Goal: Navigation & Orientation: Find specific page/section

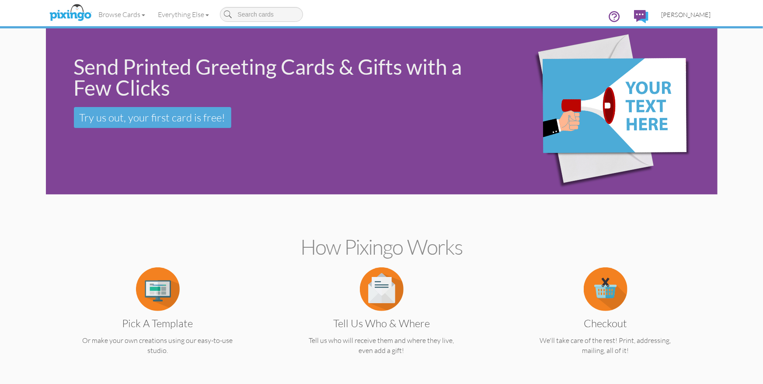
click at [696, 11] on span "[PERSON_NAME]" at bounding box center [686, 14] width 49 height 7
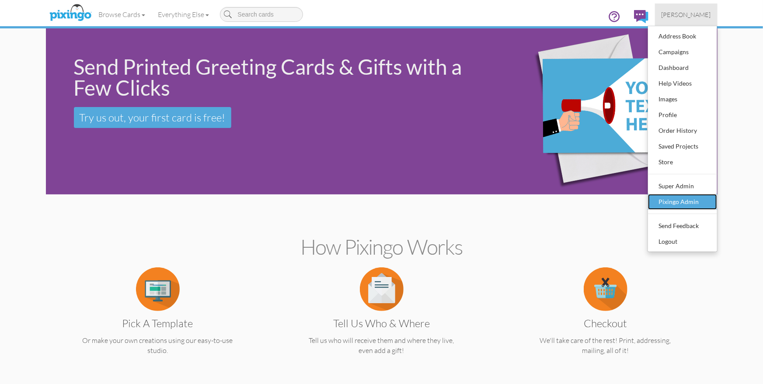
click at [680, 197] on div "Pixingo Admin" at bounding box center [683, 201] width 52 height 13
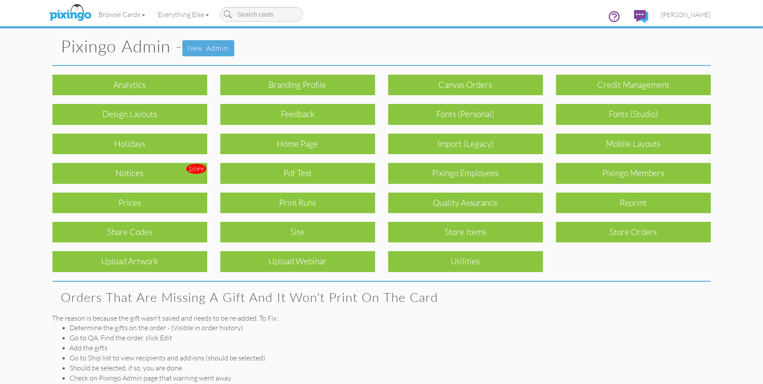
click at [314, 206] on div "Print Runs" at bounding box center [297, 203] width 155 height 21
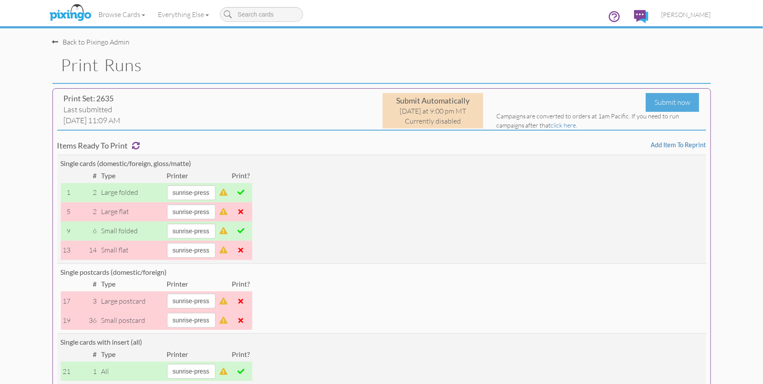
drag, startPoint x: 515, startPoint y: 46, endPoint x: 558, endPoint y: 39, distance: 43.0
click at [516, 46] on div "Back to Pixingo Admin" at bounding box center [384, 37] width 665 height 19
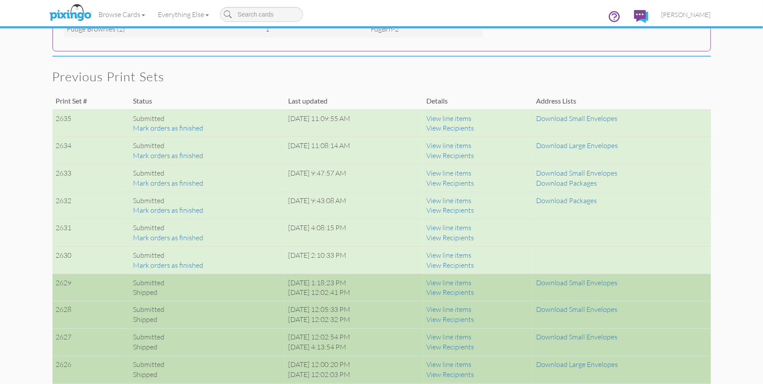
scroll to position [564, 0]
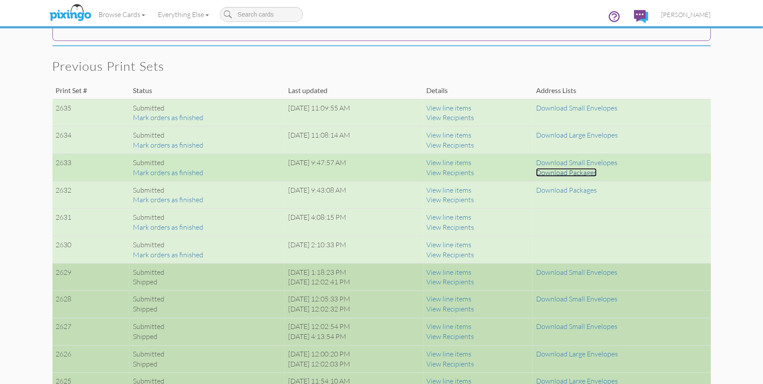
click at [565, 171] on link "Download Packages" at bounding box center [566, 172] width 61 height 9
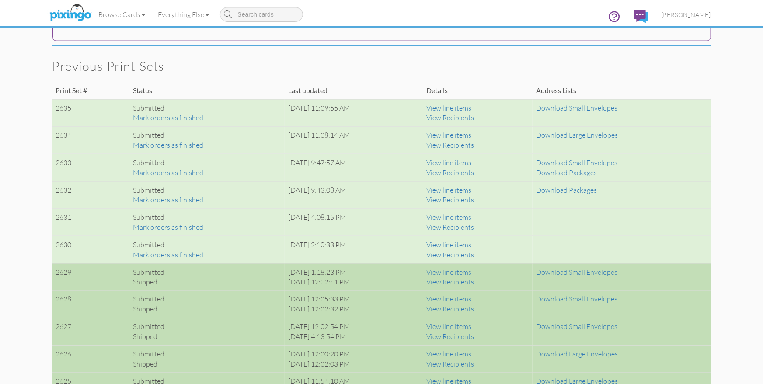
click at [350, 14] on div "Browse Cards Business Accounting Automotive Chiropractor Customer Dental Financ…" at bounding box center [381, 17] width 659 height 35
click at [691, 17] on span "[PERSON_NAME]" at bounding box center [686, 14] width 49 height 7
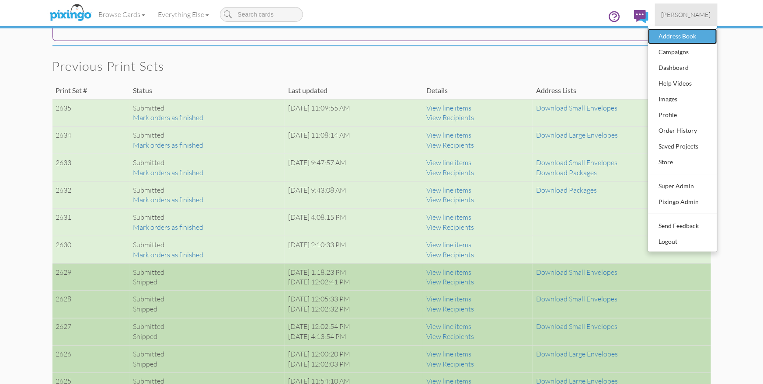
click at [676, 37] on div "Address Book" at bounding box center [683, 36] width 52 height 13
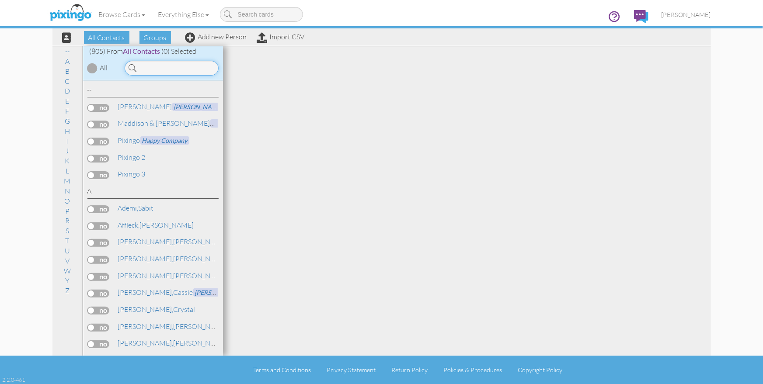
click at [189, 69] on input at bounding box center [172, 68] width 94 height 15
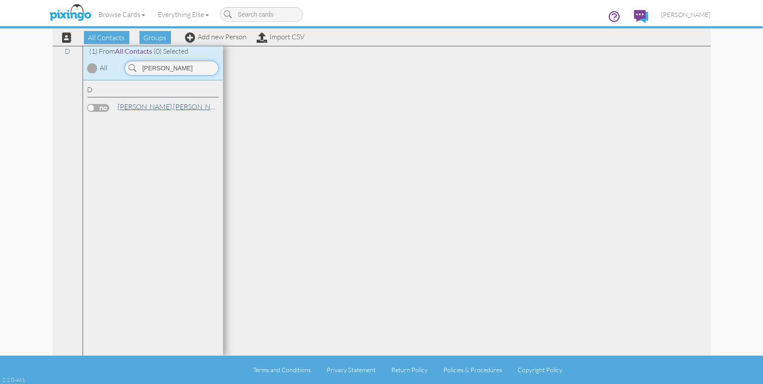
type input "[PERSON_NAME]"
click at [143, 103] on link "[PERSON_NAME]" at bounding box center [173, 106] width 112 height 10
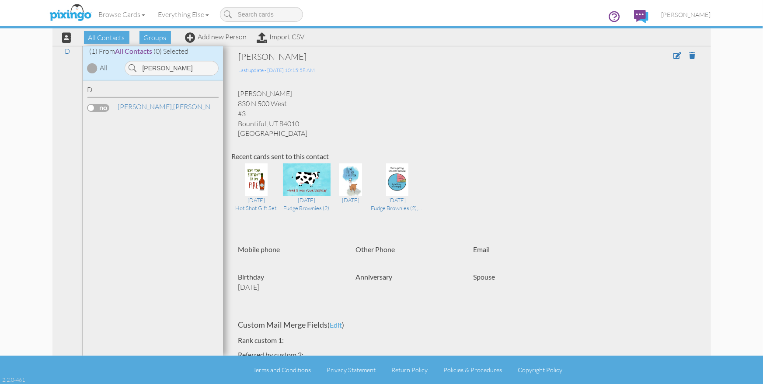
drag, startPoint x: 240, startPoint y: 94, endPoint x: 281, endPoint y: 119, distance: 47.8
click at [282, 120] on div "[PERSON_NAME] [STREET_ADDRESS]" at bounding box center [467, 114] width 470 height 50
drag, startPoint x: 239, startPoint y: 93, endPoint x: 288, endPoint y: 119, distance: 55.6
click at [300, 122] on div "[PERSON_NAME] [STREET_ADDRESS]" at bounding box center [467, 114] width 470 height 50
copy div "[PERSON_NAME] [STREET_ADDRESS]"
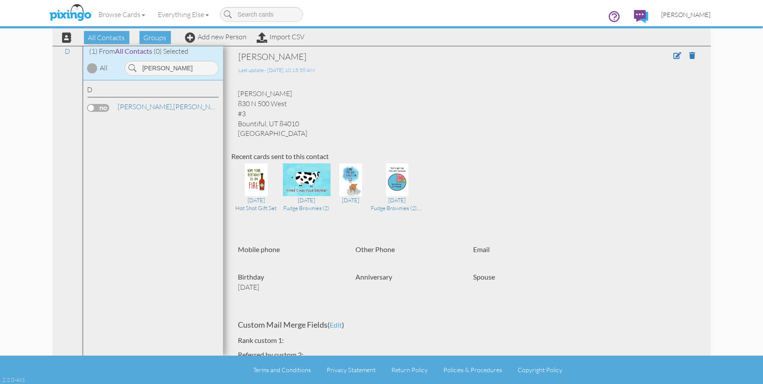
click at [683, 16] on span "[PERSON_NAME]" at bounding box center [686, 14] width 49 height 7
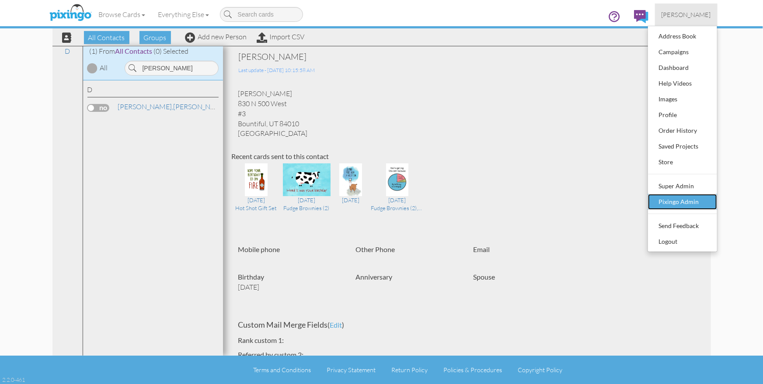
click at [681, 200] on div "Pixingo Admin" at bounding box center [683, 201] width 52 height 13
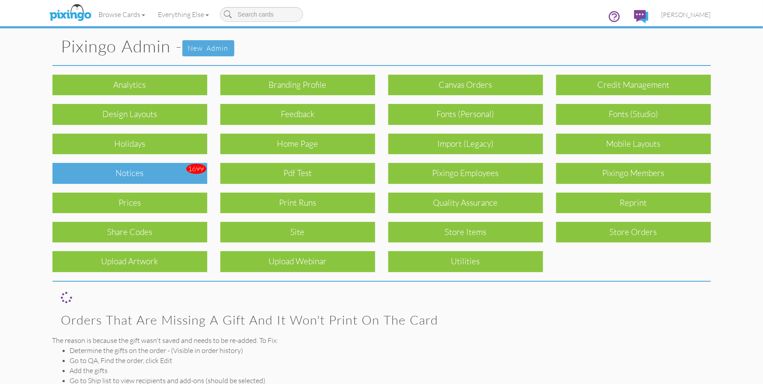
click at [168, 171] on div "Notices" at bounding box center [129, 173] width 155 height 21
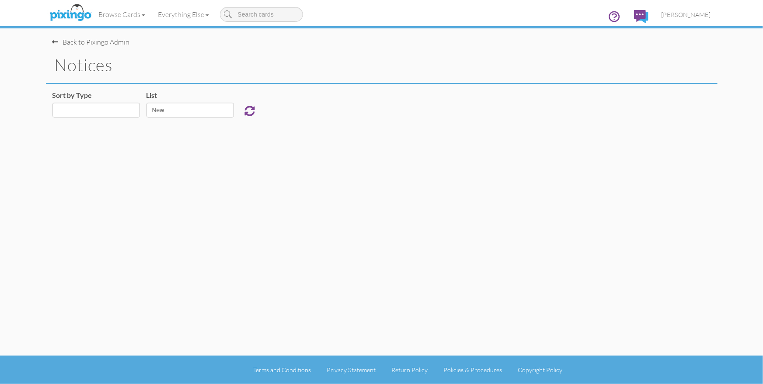
select select "object:7164"
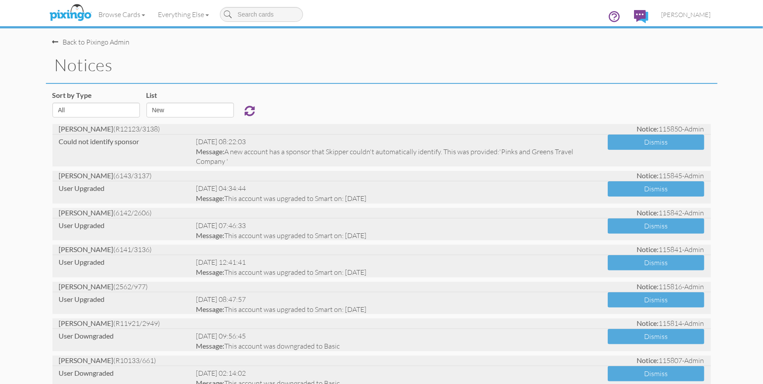
click at [326, 80] on div "notices" at bounding box center [382, 65] width 672 height 37
click at [459, 92] on div "Sort by Type All Admin Generic New Membership Order Swag Print Run Super Admin …" at bounding box center [382, 108] width 672 height 34
click at [422, 70] on h1 "notices" at bounding box center [386, 65] width 663 height 18
click at [74, 10] on img at bounding box center [70, 13] width 46 height 22
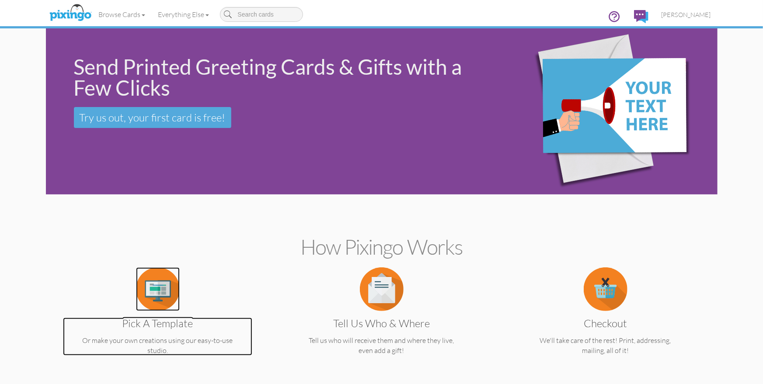
click at [160, 285] on img at bounding box center [158, 290] width 44 height 44
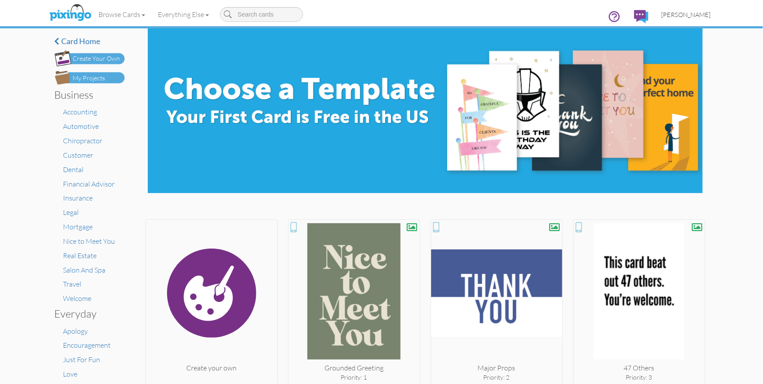
click at [695, 17] on span "[PERSON_NAME]" at bounding box center [686, 14] width 49 height 7
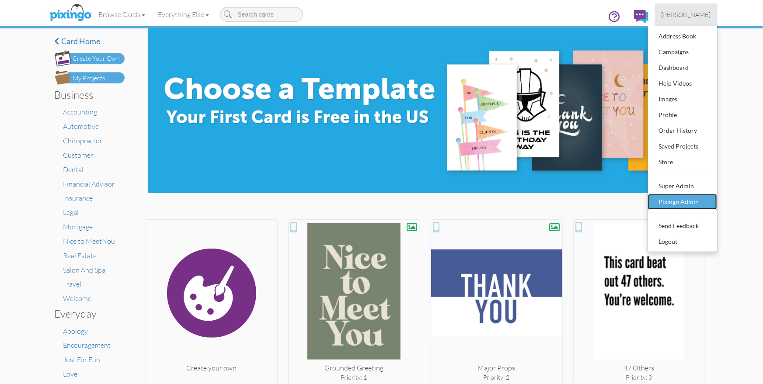
click at [673, 197] on div "Pixingo Admin" at bounding box center [683, 201] width 52 height 13
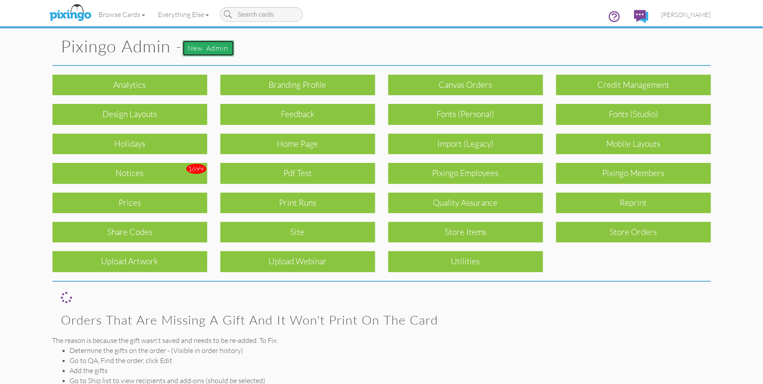
click at [214, 49] on link "New admin" at bounding box center [208, 48] width 52 height 16
click at [66, 16] on img at bounding box center [70, 13] width 46 height 22
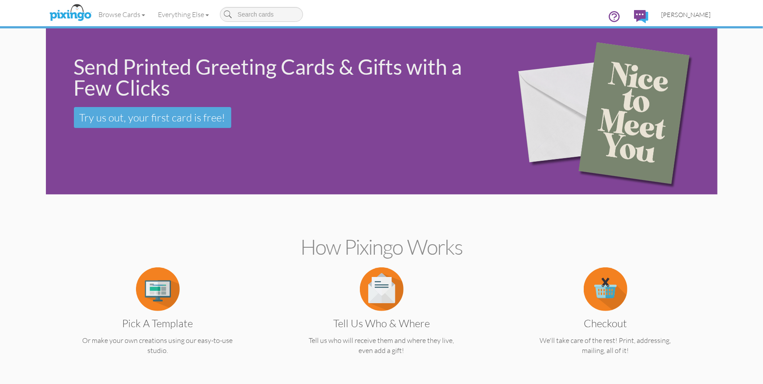
click at [681, 15] on span "[PERSON_NAME]" at bounding box center [686, 14] width 49 height 7
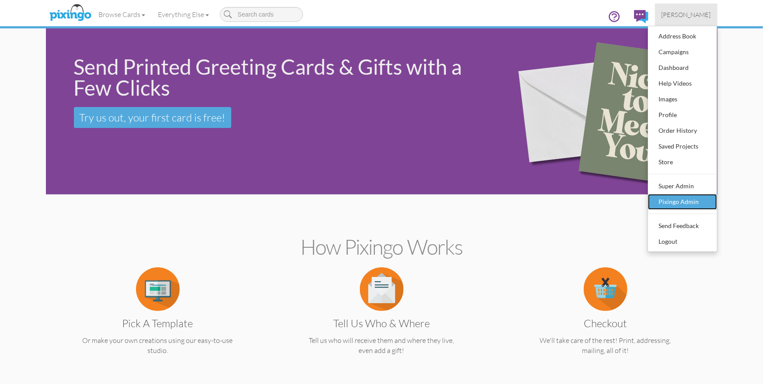
click at [676, 201] on div "Pixingo Admin" at bounding box center [683, 201] width 52 height 13
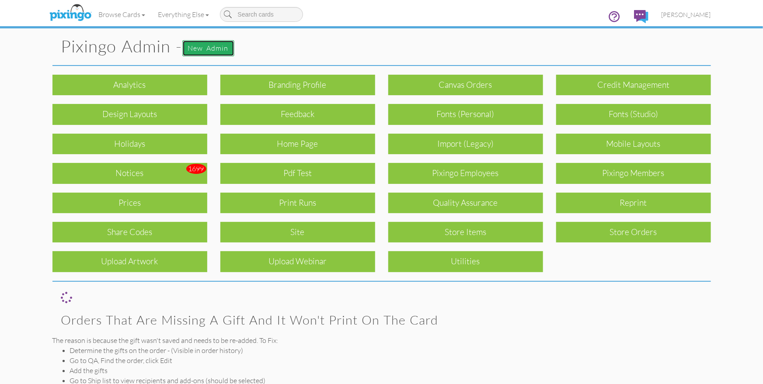
click at [211, 51] on link "New admin" at bounding box center [208, 48] width 52 height 16
click at [68, 14] on img at bounding box center [70, 13] width 46 height 22
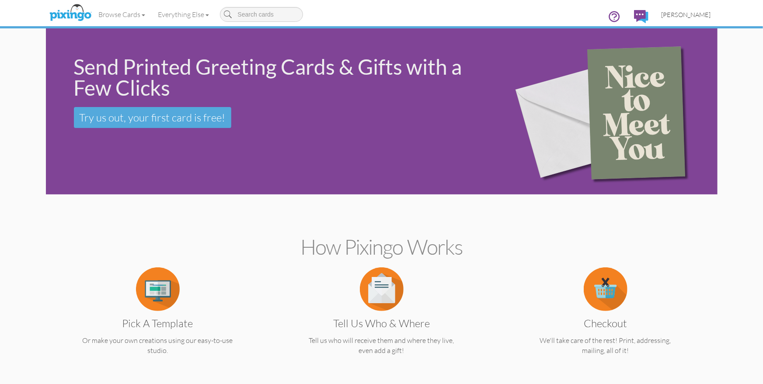
click at [680, 17] on span "[PERSON_NAME]" at bounding box center [686, 14] width 49 height 7
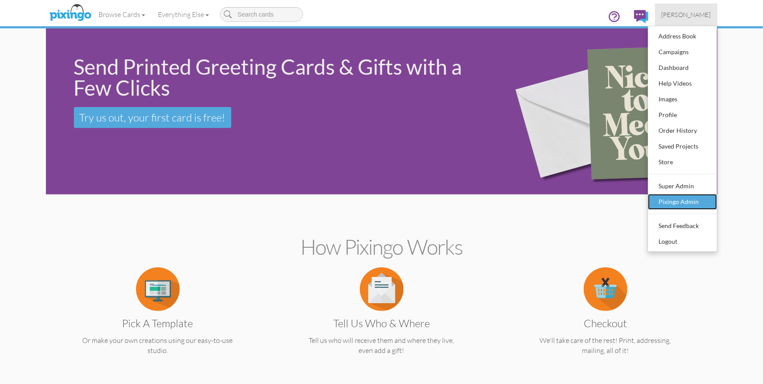
click at [673, 202] on div "Pixingo Admin" at bounding box center [683, 201] width 52 height 13
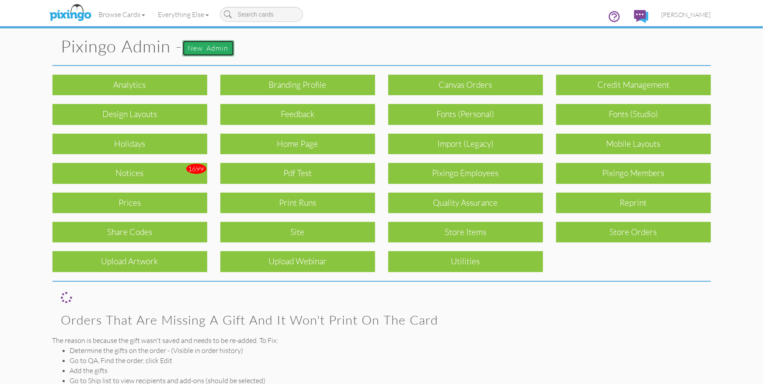
click at [225, 49] on link "New admin" at bounding box center [208, 48] width 52 height 16
click at [69, 6] on img at bounding box center [70, 13] width 46 height 22
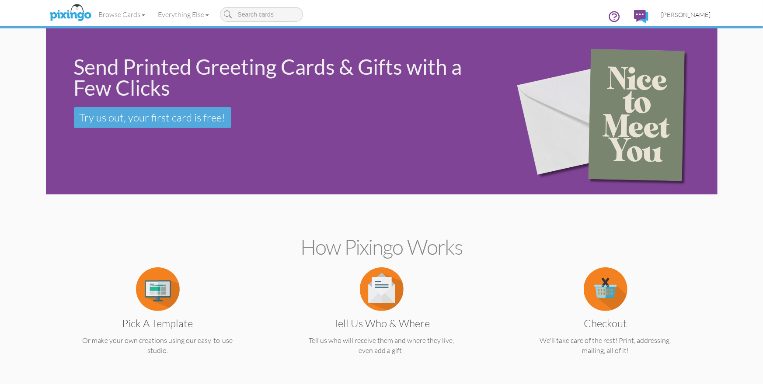
click at [695, 15] on span "[PERSON_NAME]" at bounding box center [686, 14] width 49 height 7
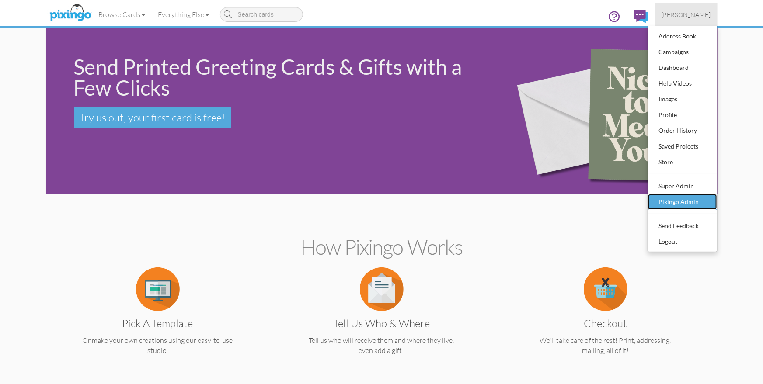
click at [682, 204] on div "Pixingo Admin" at bounding box center [683, 201] width 52 height 13
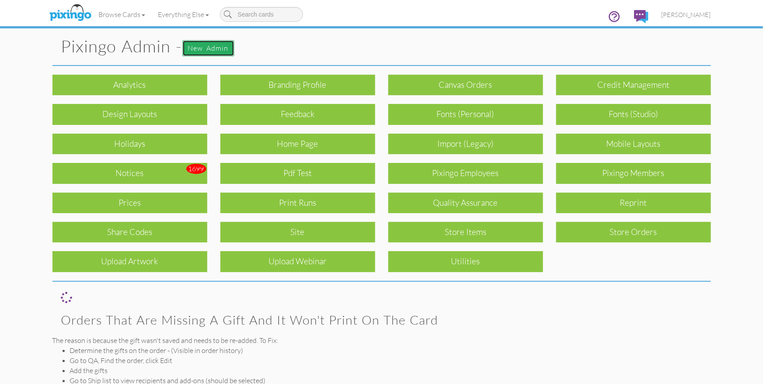
click at [194, 55] on link "New admin" at bounding box center [208, 48] width 52 height 16
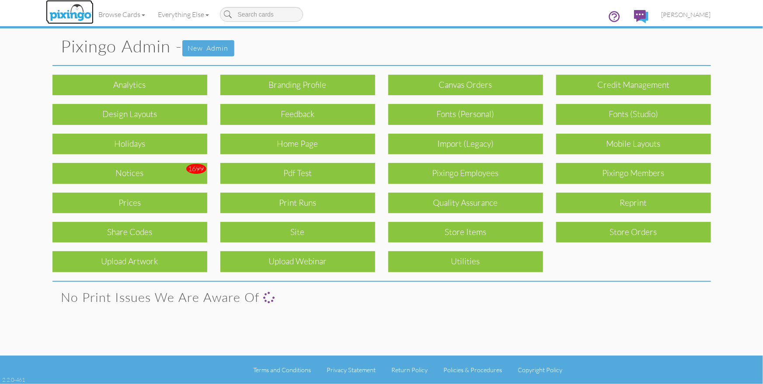
click at [68, 8] on img at bounding box center [70, 13] width 46 height 22
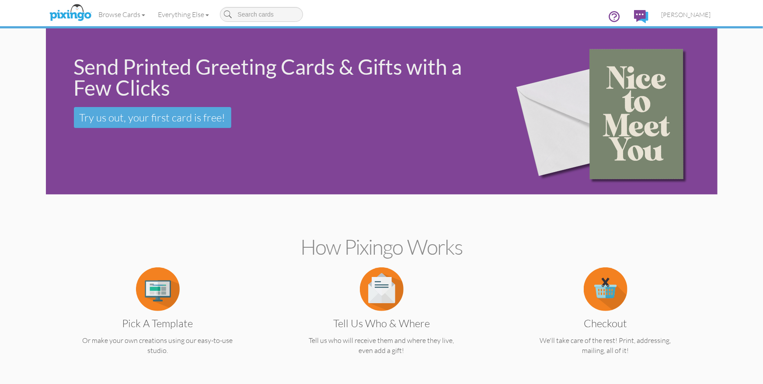
click at [707, 268] on div "Checkout We'll take care of the rest! Print, addressing, mailing, all of it!" at bounding box center [605, 312] width 211 height 88
click at [706, 269] on div "Checkout We'll take care of the rest! Print, addressing, mailing, all of it!" at bounding box center [605, 312] width 211 height 88
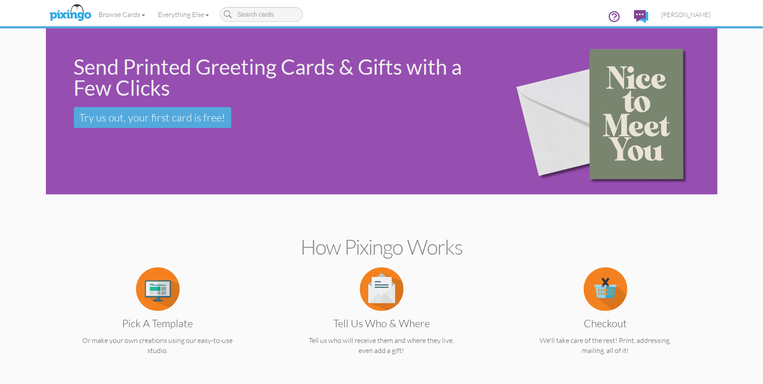
click at [605, 95] on img at bounding box center [606, 111] width 211 height 191
